Goal: Task Accomplishment & Management: Manage account settings

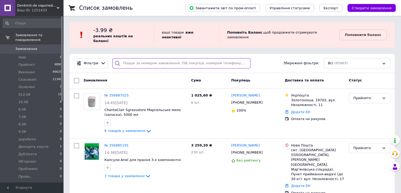
click at [138, 59] on input "search" at bounding box center [181, 63] width 138 height 10
paste input "[PERSON_NAME]"
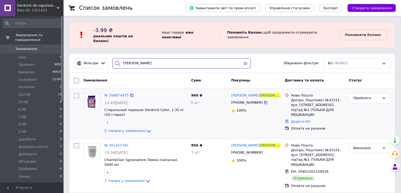
type input "[PERSON_NAME]"
click at [102, 91] on div at bounding box center [91, 113] width 21 height 45
click at [116, 93] on span "№ 356874475" at bounding box center [116, 95] width 24 height 4
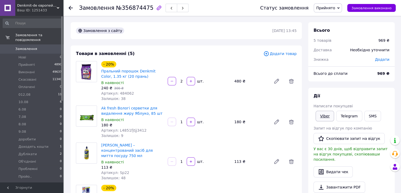
click at [325, 115] on link "Viber" at bounding box center [325, 116] width 18 height 11
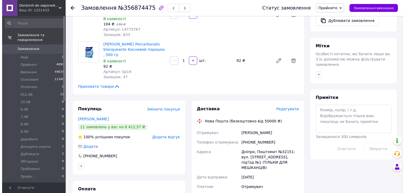
scroll to position [211, 0]
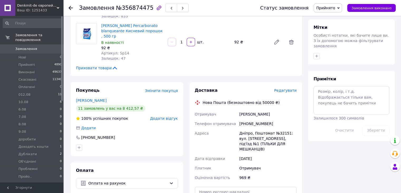
click at [288, 88] on span "Редагувати" at bounding box center [285, 90] width 22 height 4
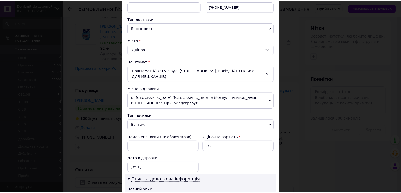
scroll to position [231, 0]
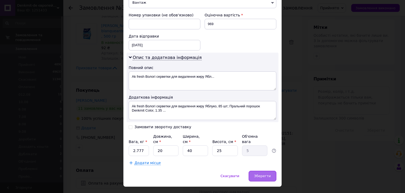
click at [265, 174] on span "Зберегти" at bounding box center [262, 176] width 17 height 4
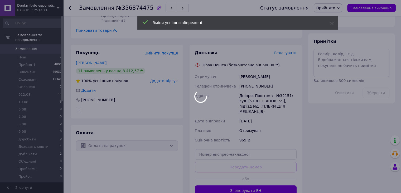
scroll to position [290, 0]
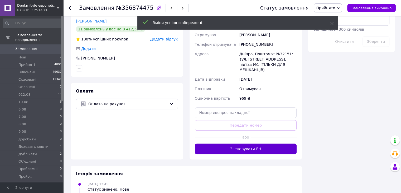
click at [247, 143] on button "Згенерувати ЕН" at bounding box center [246, 148] width 102 height 11
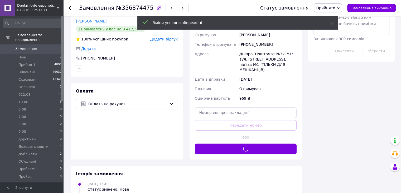
click at [335, 6] on span "Прийнято" at bounding box center [325, 8] width 19 height 4
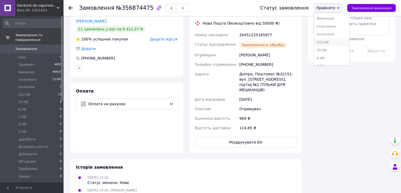
click at [333, 42] on li "012,08" at bounding box center [331, 42] width 35 height 8
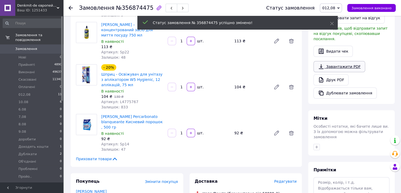
scroll to position [106, 0]
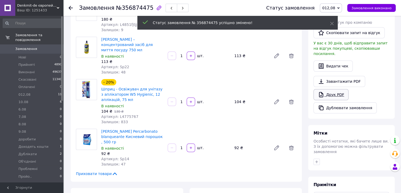
click at [328, 89] on link "Друк PDF" at bounding box center [331, 94] width 35 height 11
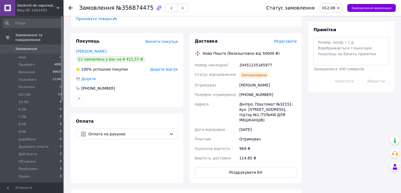
scroll to position [264, 0]
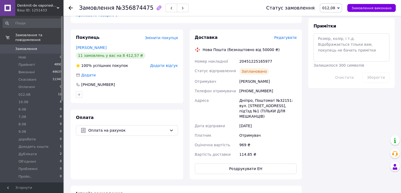
click at [252, 56] on div "20451225165977" at bounding box center [267, 60] width 59 height 9
copy div "20451225165977"
drag, startPoint x: 70, startPoint y: 21, endPoint x: 73, endPoint y: 16, distance: 5.4
click at [70, 29] on div "Покупець Змінити покупця [PERSON_NAME] 11 замовлень у вас на 8 412,57 ₴ 100% ус…" at bounding box center [127, 104] width 119 height 150
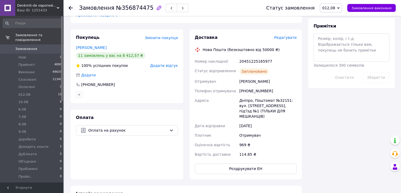
click at [71, 8] on icon at bounding box center [71, 8] width 4 height 4
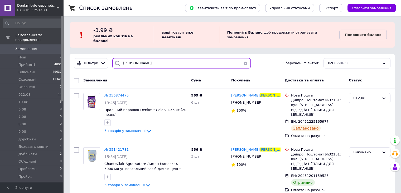
drag, startPoint x: 142, startPoint y: 57, endPoint x: 116, endPoint y: 56, distance: 25.6
click at [116, 58] on div "[PERSON_NAME]" at bounding box center [181, 63] width 138 height 10
paste input "20451225165977"
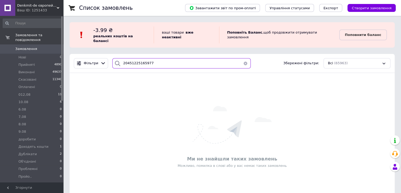
drag, startPoint x: 149, startPoint y: 57, endPoint x: 117, endPoint y: 57, distance: 31.9
click at [117, 58] on div "20451225165977" at bounding box center [181, 63] width 138 height 10
paste input "Домбровська"
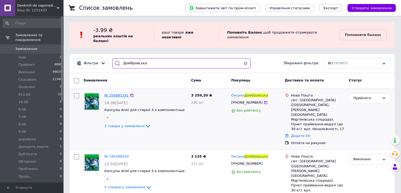
type input "Домбровська"
click at [117, 93] on span "№ 356885191" at bounding box center [116, 95] width 24 height 4
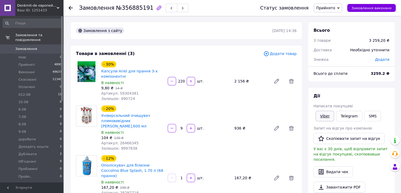
click at [324, 115] on link "Viber" at bounding box center [325, 116] width 18 height 11
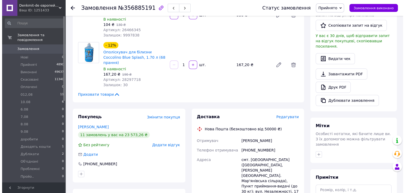
scroll to position [132, 0]
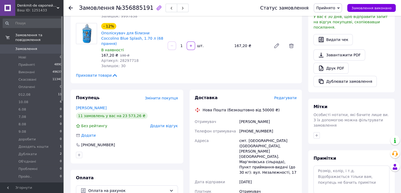
click at [289, 95] on span "Редагувати" at bounding box center [285, 97] width 22 height 4
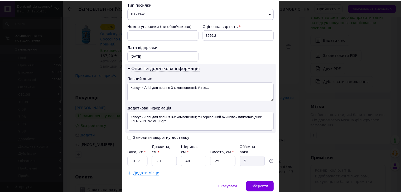
scroll to position [225, 0]
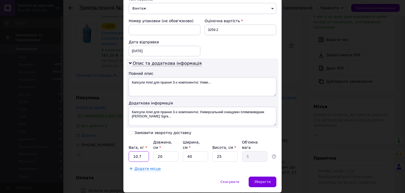
click at [141, 151] on input "10.7" at bounding box center [139, 156] width 20 height 11
type input "10"
click at [264, 179] on span "Зберегти" at bounding box center [262, 181] width 17 height 4
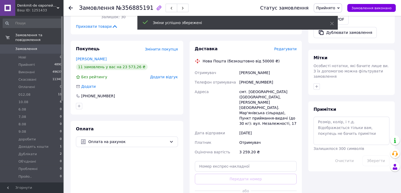
scroll to position [237, 0]
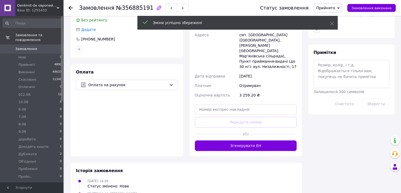
drag, startPoint x: 243, startPoint y: 131, endPoint x: 245, endPoint y: 128, distance: 3.0
click at [242, 140] on button "Згенерувати ЕН" at bounding box center [246, 145] width 102 height 11
click at [335, 6] on span "Прийнято" at bounding box center [325, 8] width 19 height 4
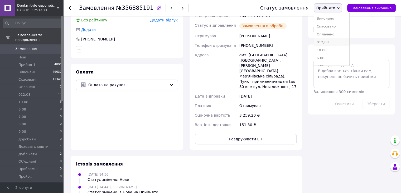
click at [332, 42] on li "012,08" at bounding box center [331, 42] width 35 height 8
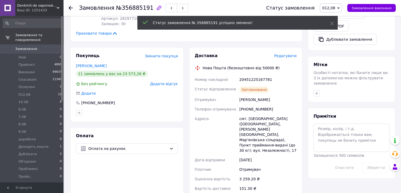
scroll to position [106, 0]
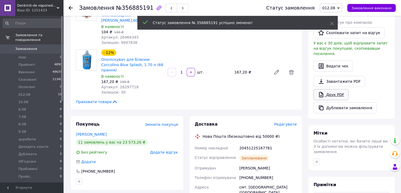
click at [338, 89] on link "Друк PDF" at bounding box center [331, 94] width 35 height 11
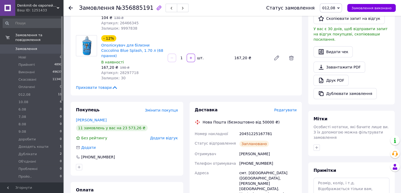
scroll to position [132, 0]
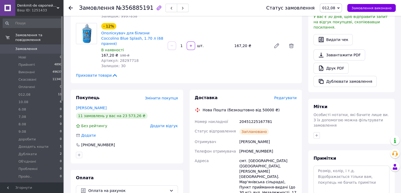
click at [251, 117] on div "20451225167781" at bounding box center [267, 121] width 59 height 9
copy div "20451225167781"
click at [71, 8] on use at bounding box center [71, 8] width 4 height 4
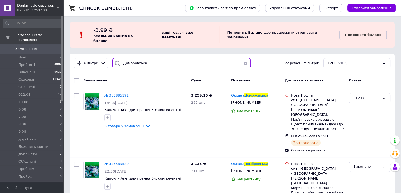
drag, startPoint x: 147, startPoint y: 59, endPoint x: 113, endPoint y: 54, distance: 34.1
click at [113, 58] on div "Домбровська" at bounding box center [181, 63] width 138 height 10
paste input "[PERSON_NAME]"
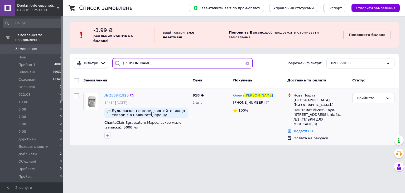
type input "[PERSON_NAME]"
click at [113, 93] on span "№ 356841920" at bounding box center [116, 95] width 24 height 4
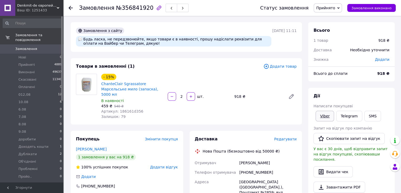
click at [324, 108] on div "[PERSON_NAME] покупцеві Viber Telegram SMS Запит на відгук про компанію   Скопі…" at bounding box center [352, 156] width 76 height 126
click at [324, 114] on link "Viber" at bounding box center [325, 116] width 18 height 11
click at [68, 68] on div "Замовлення з сайту Будь ласка, не передзвонюйте, якщо товари є в наявності, про…" at bounding box center [187, 186] width 238 height 329
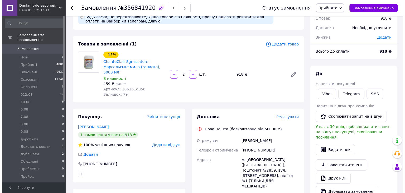
scroll to position [79, 0]
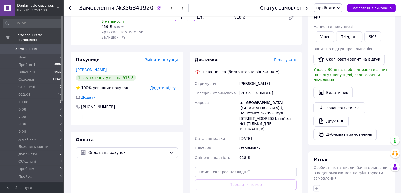
click at [288, 58] on span "Редагувати" at bounding box center [285, 60] width 22 height 4
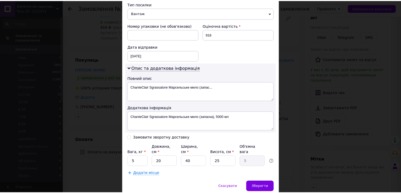
scroll to position [225, 0]
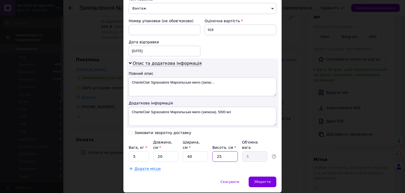
drag, startPoint x: 223, startPoint y: 140, endPoint x: 216, endPoint y: 138, distance: 7.2
click at [216, 151] on input "25" at bounding box center [224, 156] width 25 height 11
type input "3"
type input "0.6"
type input "33"
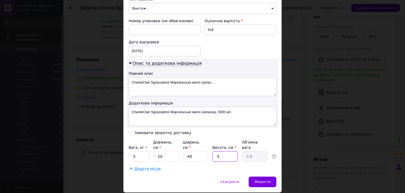
type input "6.6"
type input "33"
drag, startPoint x: 159, startPoint y: 137, endPoint x: 153, endPoint y: 137, distance: 6.1
click at [153, 151] on input "20" at bounding box center [165, 156] width 25 height 11
type input "3"
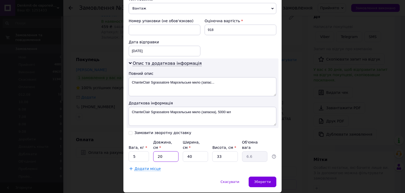
type input "0.99"
type input "30"
type input "9.9"
type input "30"
click at [130, 151] on input "5" at bounding box center [139, 156] width 20 height 11
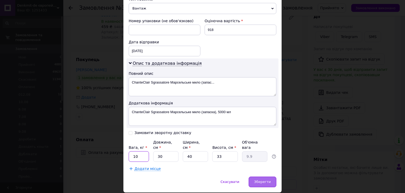
type input "10"
click at [260, 179] on span "Зберегти" at bounding box center [262, 181] width 17 height 4
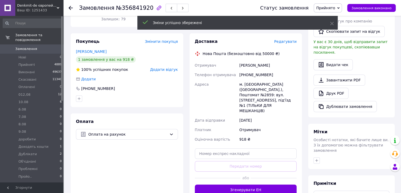
scroll to position [158, 0]
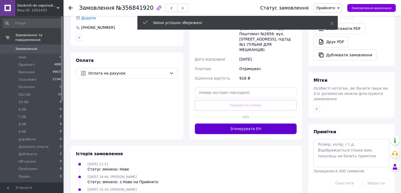
click at [248, 123] on button "Згенерувати ЕН" at bounding box center [246, 128] width 102 height 11
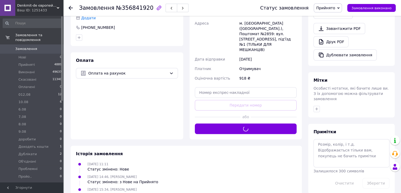
click at [342, 8] on span "Прийнято" at bounding box center [328, 7] width 28 height 9
click at [328, 41] on li "012,08" at bounding box center [331, 42] width 35 height 8
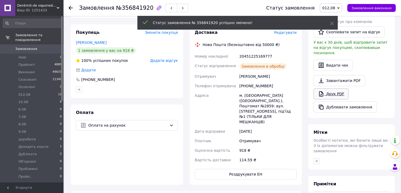
scroll to position [106, 0]
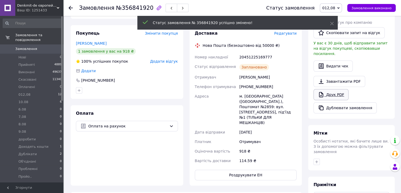
click at [334, 89] on link "Друк PDF" at bounding box center [331, 94] width 35 height 11
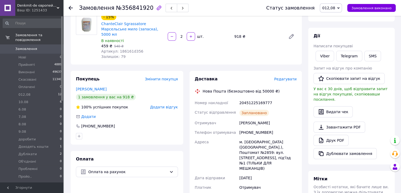
scroll to position [53, 0]
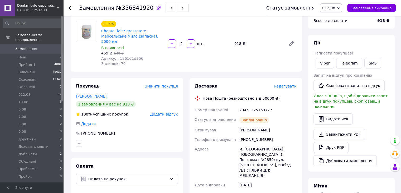
click at [251, 105] on div "20451225169777" at bounding box center [267, 109] width 59 height 9
copy div "20451225169777"
click at [66, 38] on div "Замовлення №356841920 Статус замовлення 012,08 Прийнято Виконано Скасовано Опла…" at bounding box center [232, 160] width 337 height 394
click at [70, 10] on icon at bounding box center [71, 8] width 4 height 4
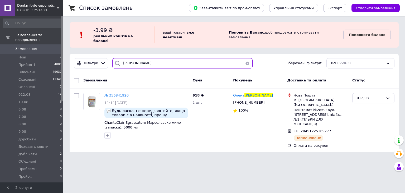
drag, startPoint x: 122, startPoint y: 57, endPoint x: 109, endPoint y: 58, distance: 12.7
click at [110, 58] on div "[PERSON_NAME]" at bounding box center [182, 63] width 145 height 10
paste input "енгера"
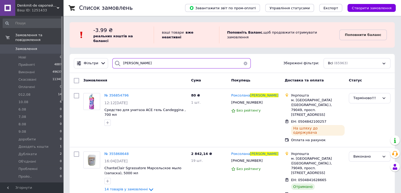
drag, startPoint x: 144, startPoint y: 58, endPoint x: 116, endPoint y: 60, distance: 27.3
click at [112, 58] on div "[PERSON_NAME]" at bounding box center [181, 63] width 138 height 10
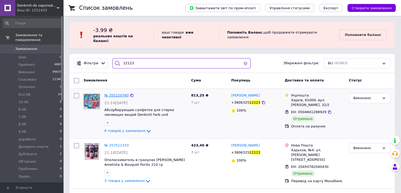
type input "12123"
click at [116, 93] on span "№ 355220780" at bounding box center [116, 95] width 24 height 4
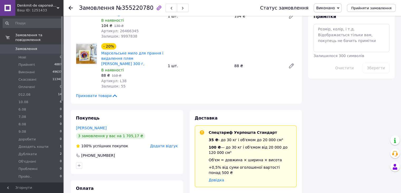
scroll to position [317, 0]
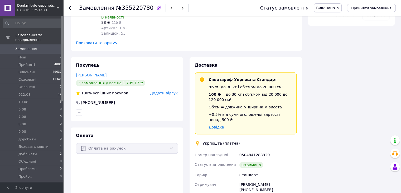
click at [273, 179] on div "[PERSON_NAME] [PHONE_NUMBER]" at bounding box center [267, 186] width 59 height 15
copy div "[PERSON_NAME]"
click at [27, 46] on span "Замовлення" at bounding box center [26, 48] width 22 height 5
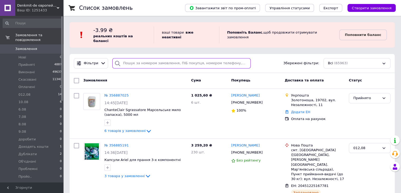
click at [132, 60] on input "search" at bounding box center [181, 63] width 138 height 10
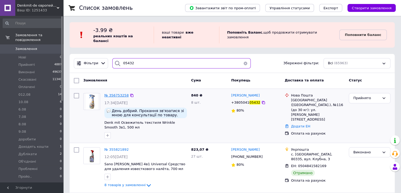
type input "05432"
click at [118, 93] on span "№ 356753258" at bounding box center [116, 95] width 24 height 4
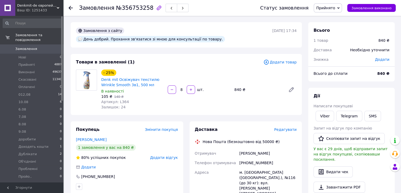
click at [290, 127] on span "Редагувати" at bounding box center [285, 129] width 22 height 4
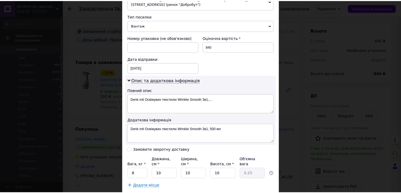
scroll to position [211, 0]
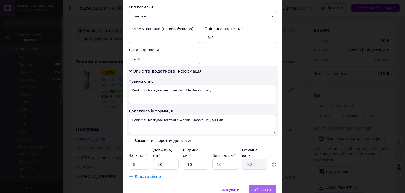
click at [257, 184] on div "Зберегти" at bounding box center [263, 189] width 28 height 11
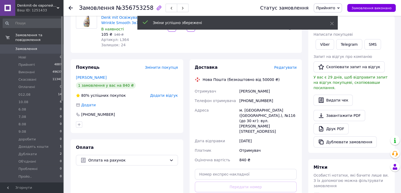
scroll to position [106, 0]
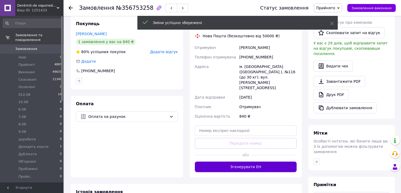
click at [246, 161] on button "Згенерувати ЕН" at bounding box center [246, 166] width 102 height 11
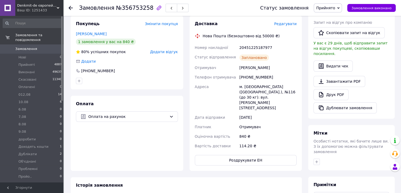
click at [342, 8] on span "Прийнято" at bounding box center [328, 7] width 28 height 9
click at [331, 42] on li "012,08" at bounding box center [331, 42] width 35 height 8
click at [337, 89] on link "Друк PDF" at bounding box center [331, 94] width 35 height 11
click at [377, 115] on div "Всього 1 товар 840 ₴ Доставка 114.2 ₴ Знижка Додати Всього до сплати 840 ₴ Дії …" at bounding box center [351, 81] width 87 height 329
click at [249, 43] on div "20451225187977" at bounding box center [267, 47] width 59 height 9
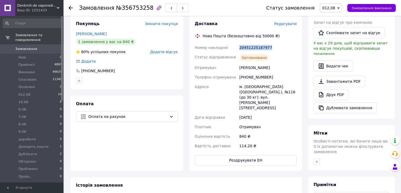
click at [249, 43] on div "20451225187977" at bounding box center [267, 47] width 59 height 9
copy div "20451225187977"
click at [68, 26] on div "Покупець Змінити покупця [PERSON_NAME] 1 замовлення у вас на 840 ₴ 80% успішних…" at bounding box center [127, 93] width 119 height 155
click at [72, 8] on icon at bounding box center [71, 8] width 4 height 4
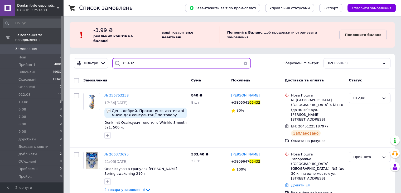
drag, startPoint x: 118, startPoint y: 57, endPoint x: 113, endPoint y: 56, distance: 4.8
click at [113, 58] on div "05432" at bounding box center [181, 63] width 138 height 10
paste input "[PERSON_NAME]"
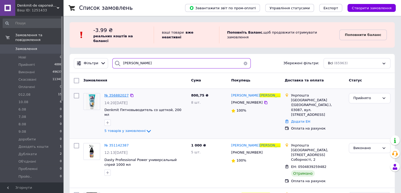
type input "[PERSON_NAME]"
click at [118, 93] on span "№ 356882027" at bounding box center [116, 95] width 24 height 4
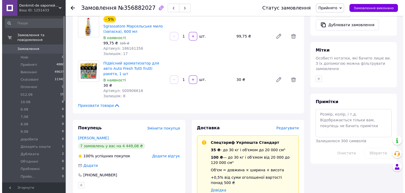
scroll to position [211, 0]
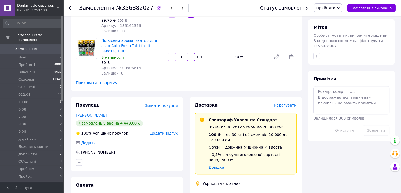
click at [288, 103] on span "Редагувати" at bounding box center [285, 105] width 22 height 4
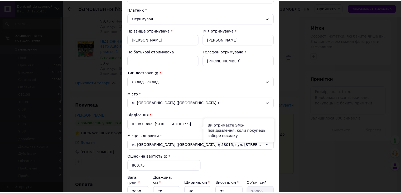
scroll to position [155, 0]
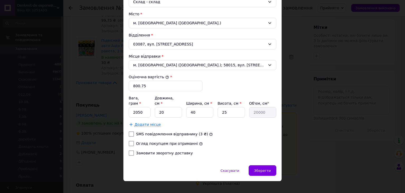
click at [129, 141] on input "Огляд покупцем при отриманні" at bounding box center [131, 143] width 5 height 5
checkbox input "true"
click at [265, 165] on div "Зберегти" at bounding box center [263, 170] width 28 height 11
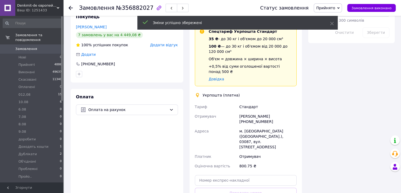
scroll to position [317, 0]
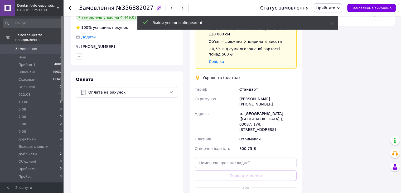
click at [340, 4] on span "Прийнято" at bounding box center [328, 7] width 28 height 9
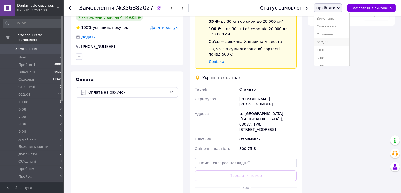
click at [334, 43] on li "012,08" at bounding box center [331, 42] width 35 height 8
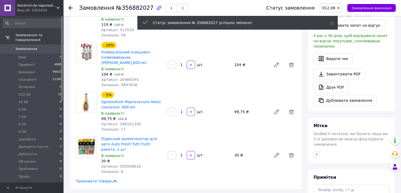
scroll to position [106, 0]
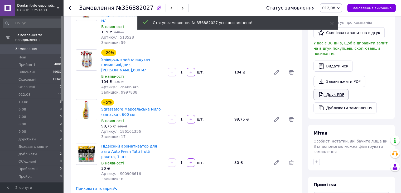
click at [333, 89] on link "Друк PDF" at bounding box center [331, 94] width 35 height 11
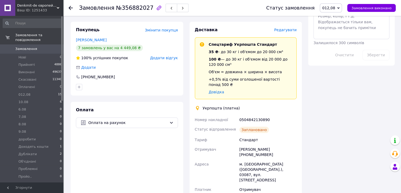
scroll to position [290, 0]
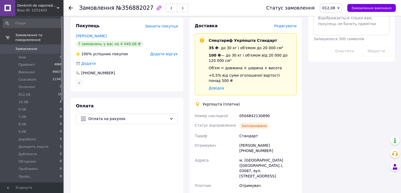
click at [254, 111] on div "0504842130890" at bounding box center [267, 115] width 59 height 9
copy div "0504842130890"
click at [71, 7] on icon at bounding box center [71, 8] width 4 height 4
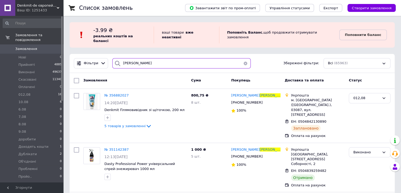
drag, startPoint x: 133, startPoint y: 59, endPoint x: 113, endPoint y: 61, distance: 19.8
click at [113, 61] on div "[PERSON_NAME]" at bounding box center [181, 63] width 138 height 10
paste input "ОМАНЮК"
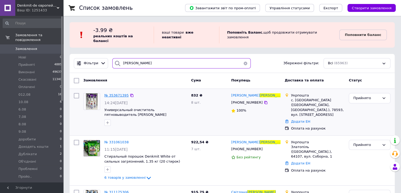
type input "[PERSON_NAME]"
click at [114, 93] on span "№ 353671395" at bounding box center [116, 95] width 24 height 4
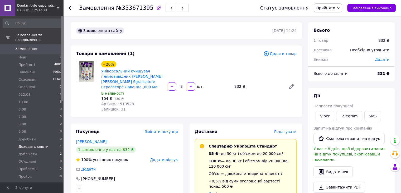
click at [41, 144] on span "Доходять кошти" at bounding box center [33, 146] width 30 height 5
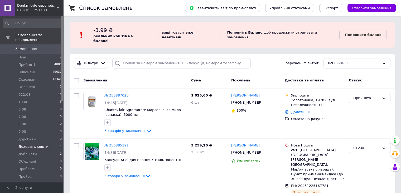
click at [41, 144] on span "Доходять кошти" at bounding box center [33, 146] width 30 height 5
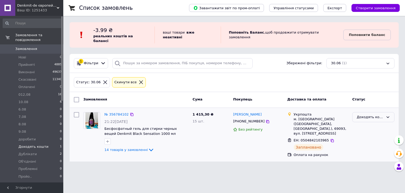
click at [371, 114] on div "Доходять кошти" at bounding box center [370, 117] width 27 height 6
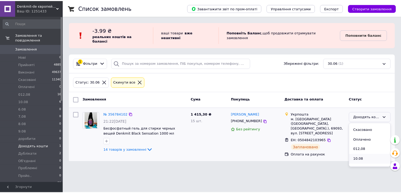
scroll to position [26, 0]
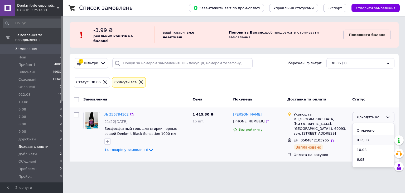
click at [370, 135] on li "012,08" at bounding box center [374, 140] width 42 height 10
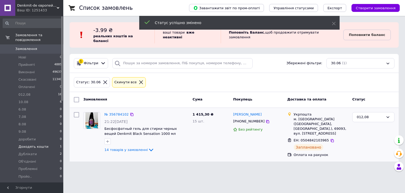
click at [24, 46] on span "Замовлення" at bounding box center [26, 48] width 22 height 5
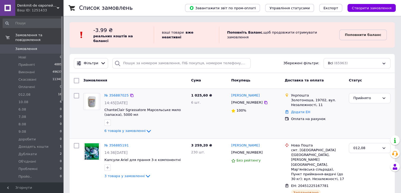
scroll to position [608, 0]
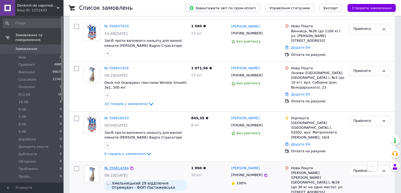
click at [116, 166] on link "№ 356814284" at bounding box center [116, 168] width 24 height 4
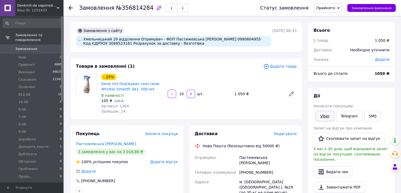
click at [324, 113] on link "Viber" at bounding box center [325, 116] width 18 height 11
click at [68, 53] on div "Замовлення №356814284 Статус замовлення Прийнято Виконано Скасовано Оплачено 01…" at bounding box center [232, 187] width 337 height 342
click at [292, 134] on span "Редагувати" at bounding box center [285, 133] width 22 height 4
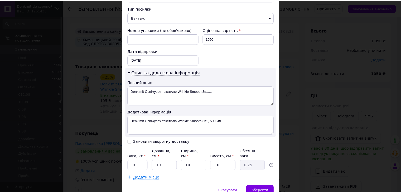
scroll to position [211, 0]
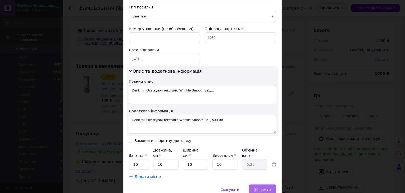
click at [266, 187] on span "Зберегти" at bounding box center [262, 189] width 17 height 4
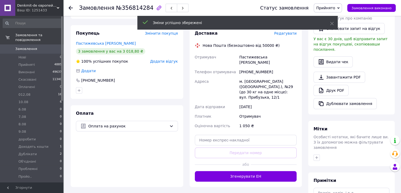
scroll to position [132, 0]
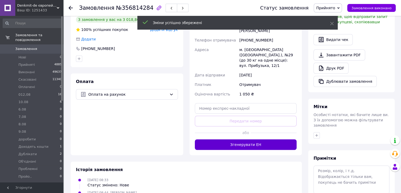
click at [251, 139] on button "Згенерувати ЕН" at bounding box center [246, 144] width 102 height 11
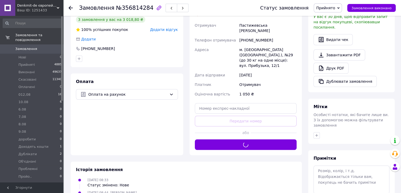
click at [335, 6] on span "Прийнято" at bounding box center [325, 8] width 19 height 4
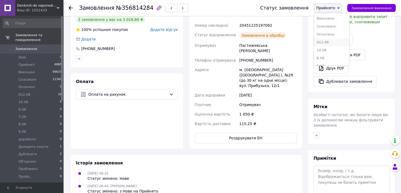
click at [332, 42] on li "012,08" at bounding box center [331, 42] width 35 height 8
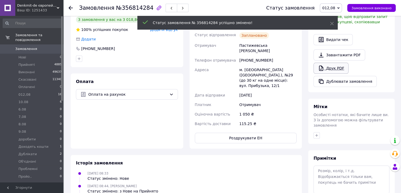
click at [340, 63] on link "Друк PDF" at bounding box center [331, 68] width 35 height 11
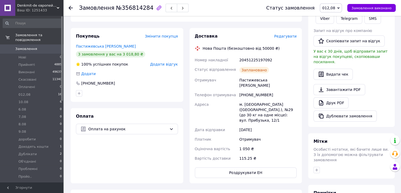
scroll to position [86, 0]
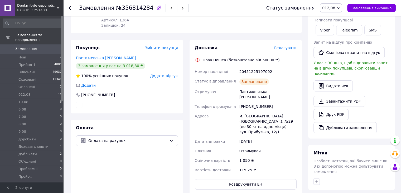
click at [253, 70] on div "20451225197092" at bounding box center [267, 71] width 59 height 9
copy div "20451225197092"
click at [187, 46] on div "Доставка Редагувати Нова Пошта (безкоштовно від 50000 ₴) Номер накладної 204512…" at bounding box center [246, 117] width 119 height 155
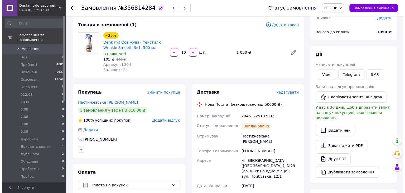
scroll to position [0, 0]
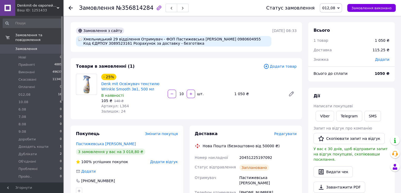
click at [21, 46] on span "Замовлення" at bounding box center [26, 48] width 22 height 5
